Goal: Find contact information: Find contact information

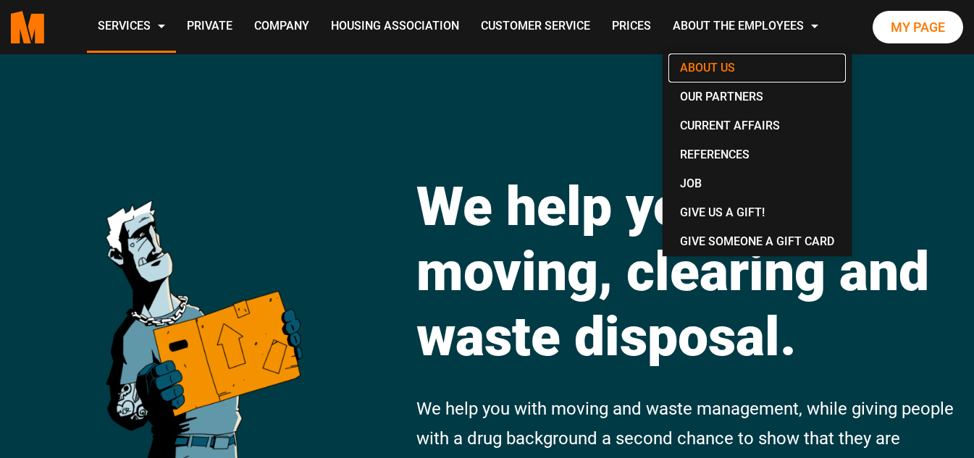
click at [712, 61] on font "About us" at bounding box center [707, 68] width 55 height 14
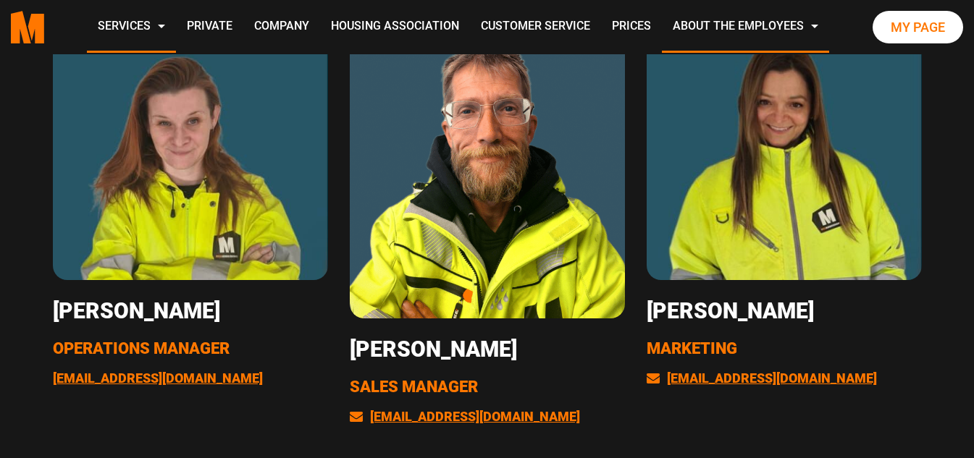
scroll to position [2533, 0]
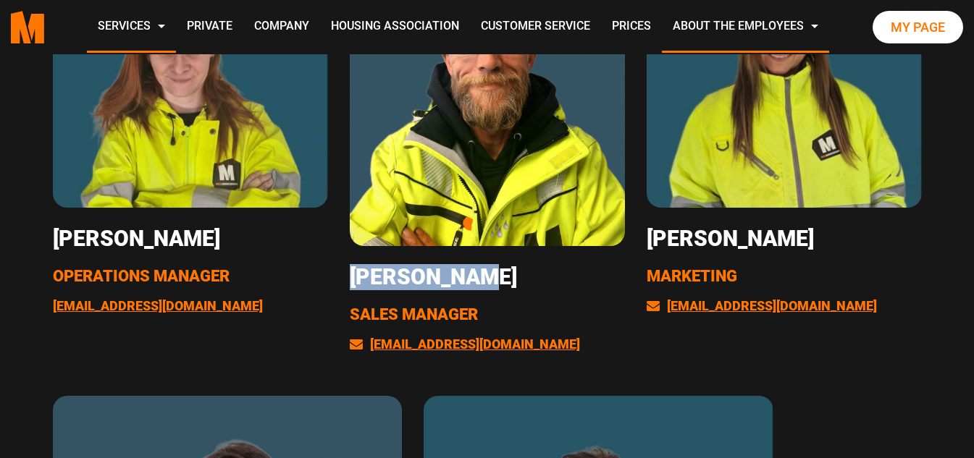
drag, startPoint x: 529, startPoint y: 260, endPoint x: 342, endPoint y: 268, distance: 187.6
click at [342, 268] on div "[PERSON_NAME] Sales Manager [EMAIL_ADDRESS][DOMAIN_NAME]" at bounding box center [487, 154] width 297 height 442
copy font "[PERSON_NAME]"
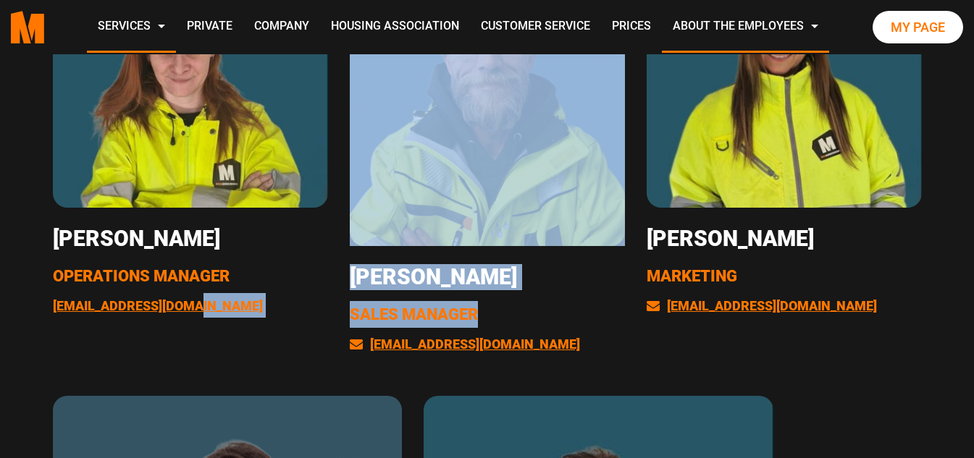
drag, startPoint x: 497, startPoint y: 301, endPoint x: 324, endPoint y: 318, distance: 174.5
click at [324, 318] on div "Us at the office [PERSON_NAME] Operations Manager [EMAIL_ADDRESS][DOMAIN_NAME] …" at bounding box center [487, 366] width 974 height 1199
click at [434, 315] on font "Sales Manager" at bounding box center [414, 314] width 128 height 18
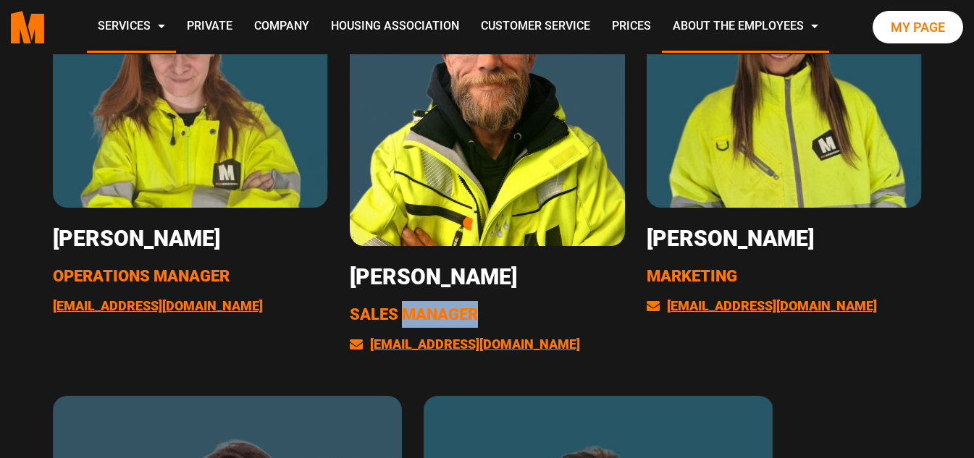
click at [434, 315] on font "Sales Manager" at bounding box center [414, 314] width 128 height 18
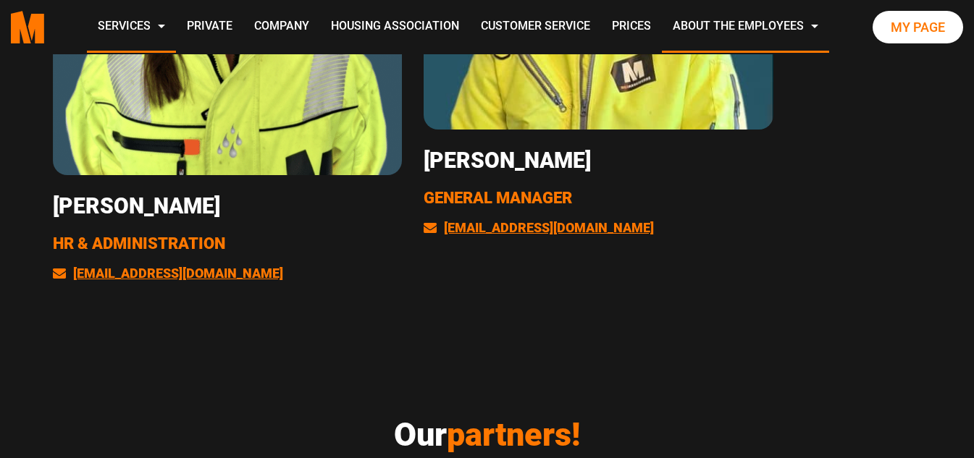
scroll to position [3172, 0]
